Goal: Navigation & Orientation: Find specific page/section

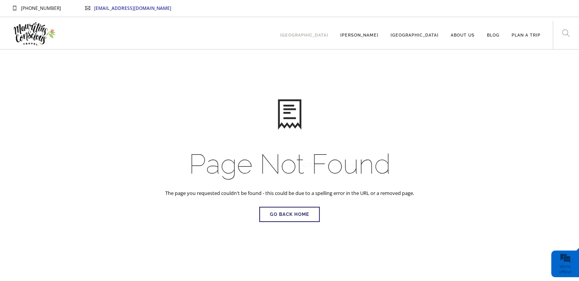
click at [328, 35] on link "[GEOGRAPHIC_DATA]" at bounding box center [304, 31] width 48 height 21
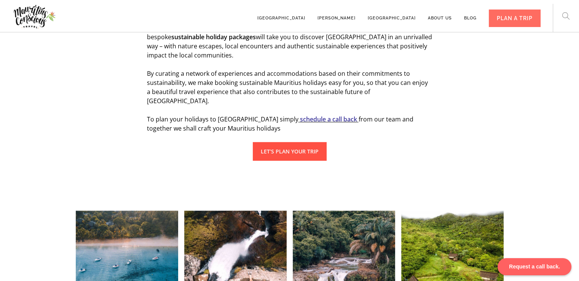
scroll to position [503, 0]
